Goal: Navigation & Orientation: Find specific page/section

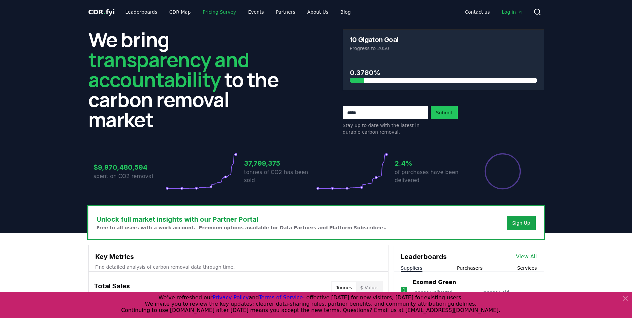
click at [207, 11] on link "Pricing Survey" at bounding box center [219, 12] width 44 height 12
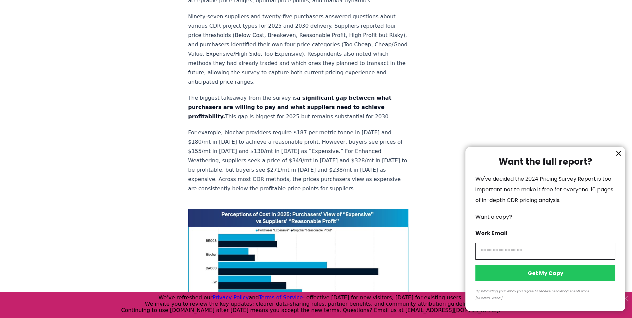
scroll to position [400, 0]
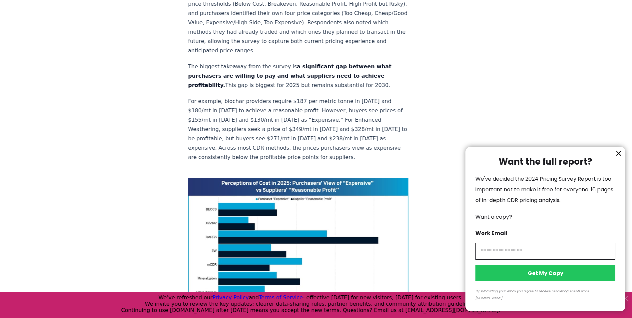
click at [620, 157] on icon "information" at bounding box center [619, 153] width 8 height 8
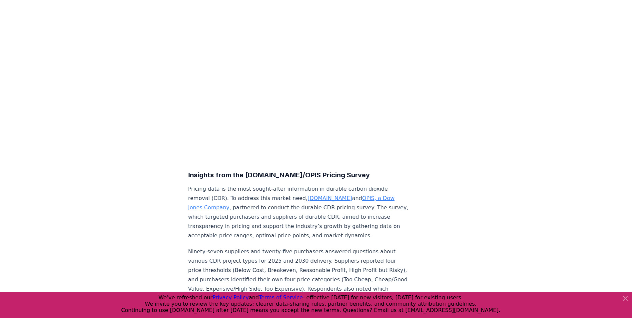
scroll to position [0, 0]
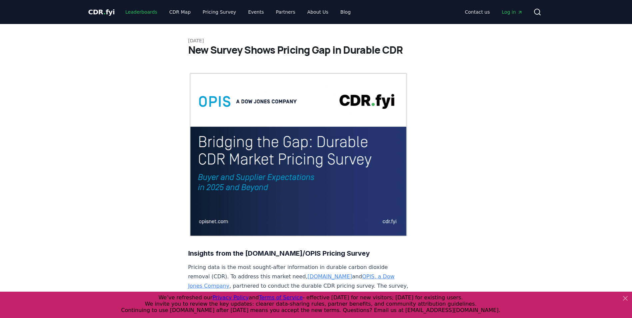
click at [140, 12] on link "Leaderboards" at bounding box center [141, 12] width 43 height 12
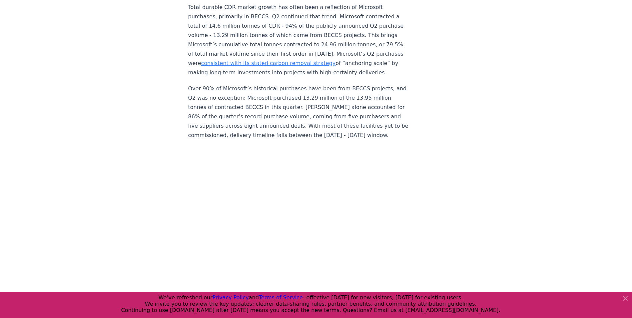
scroll to position [633, 0]
